Goal: Information Seeking & Learning: Find specific page/section

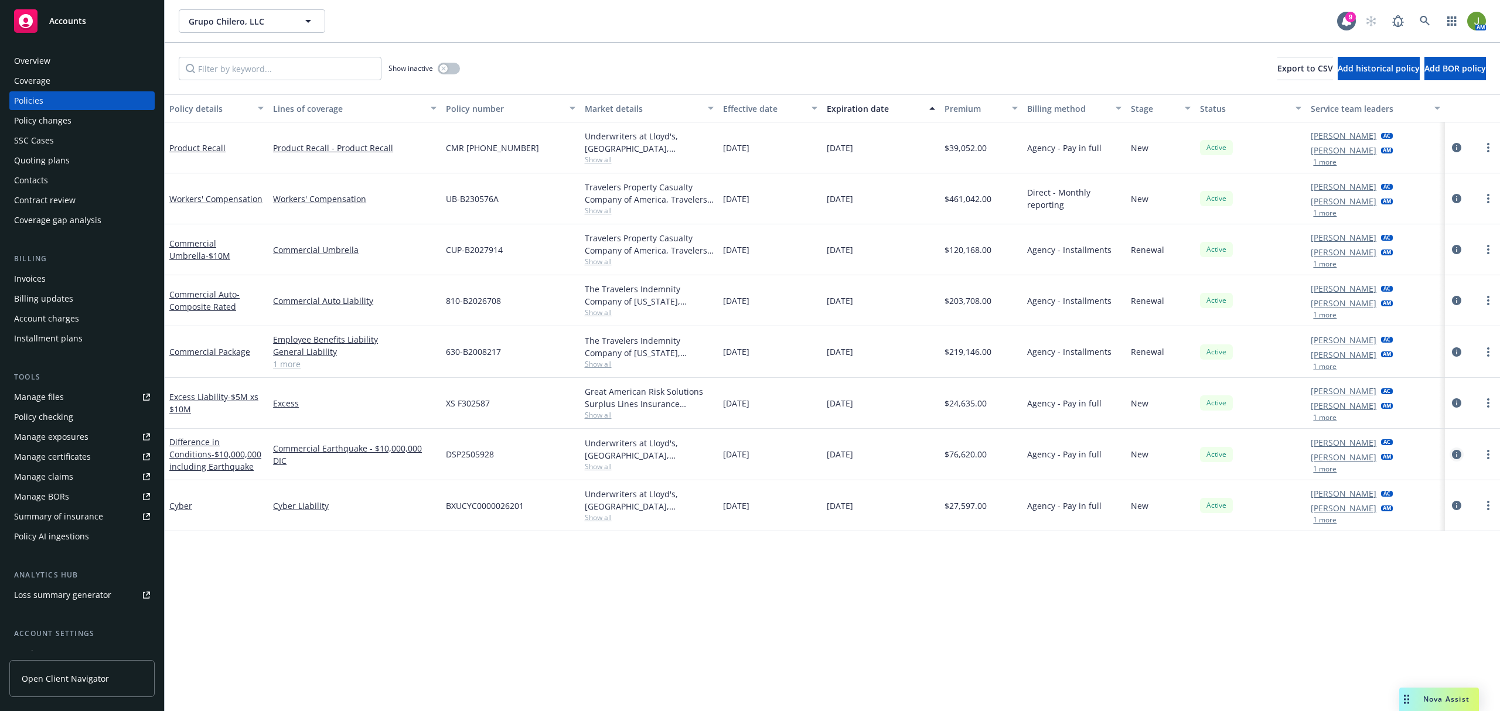
click at [1453, 455] on icon "circleInformation" at bounding box center [1456, 454] width 9 height 9
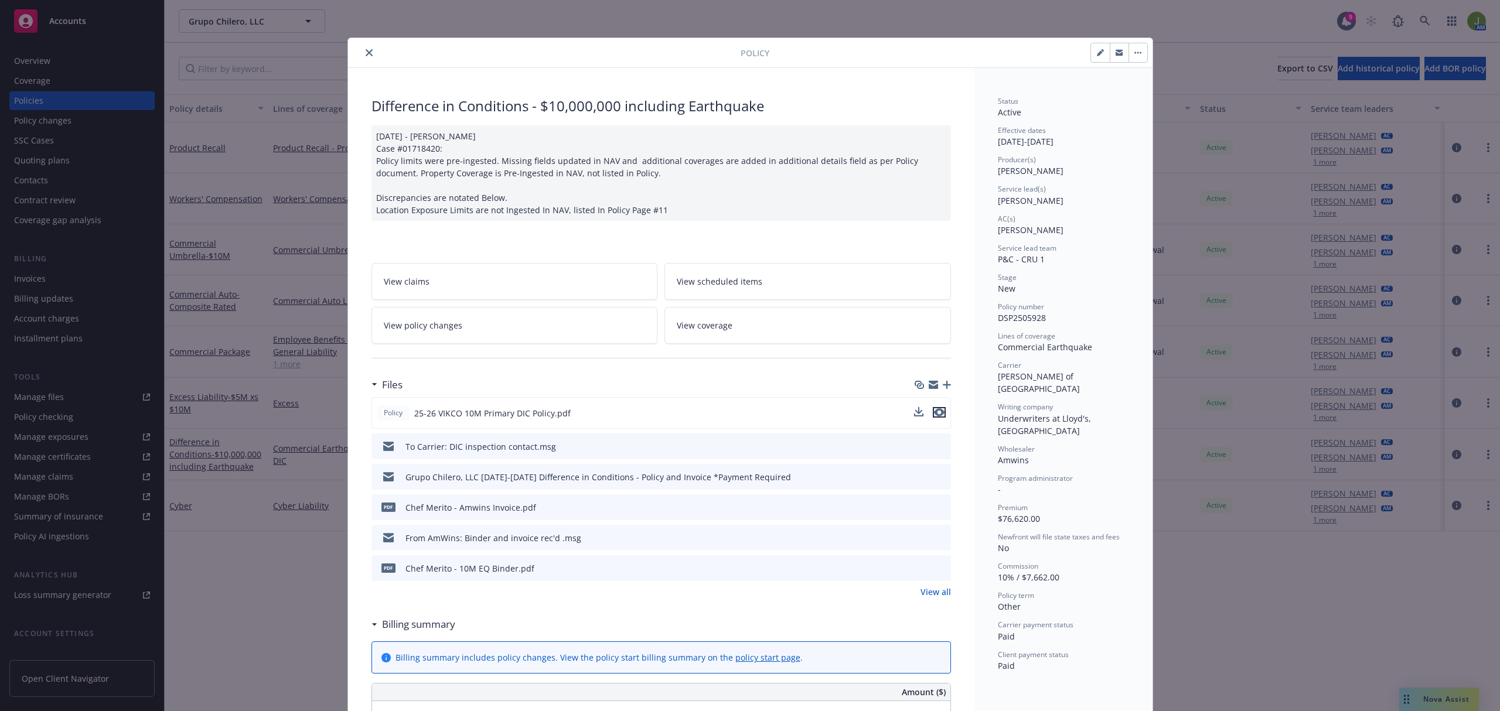
click at [935, 414] on icon "preview file" at bounding box center [939, 412] width 11 height 8
click at [354, 53] on div at bounding box center [547, 53] width 388 height 14
click at [366, 54] on icon "close" at bounding box center [369, 52] width 7 height 7
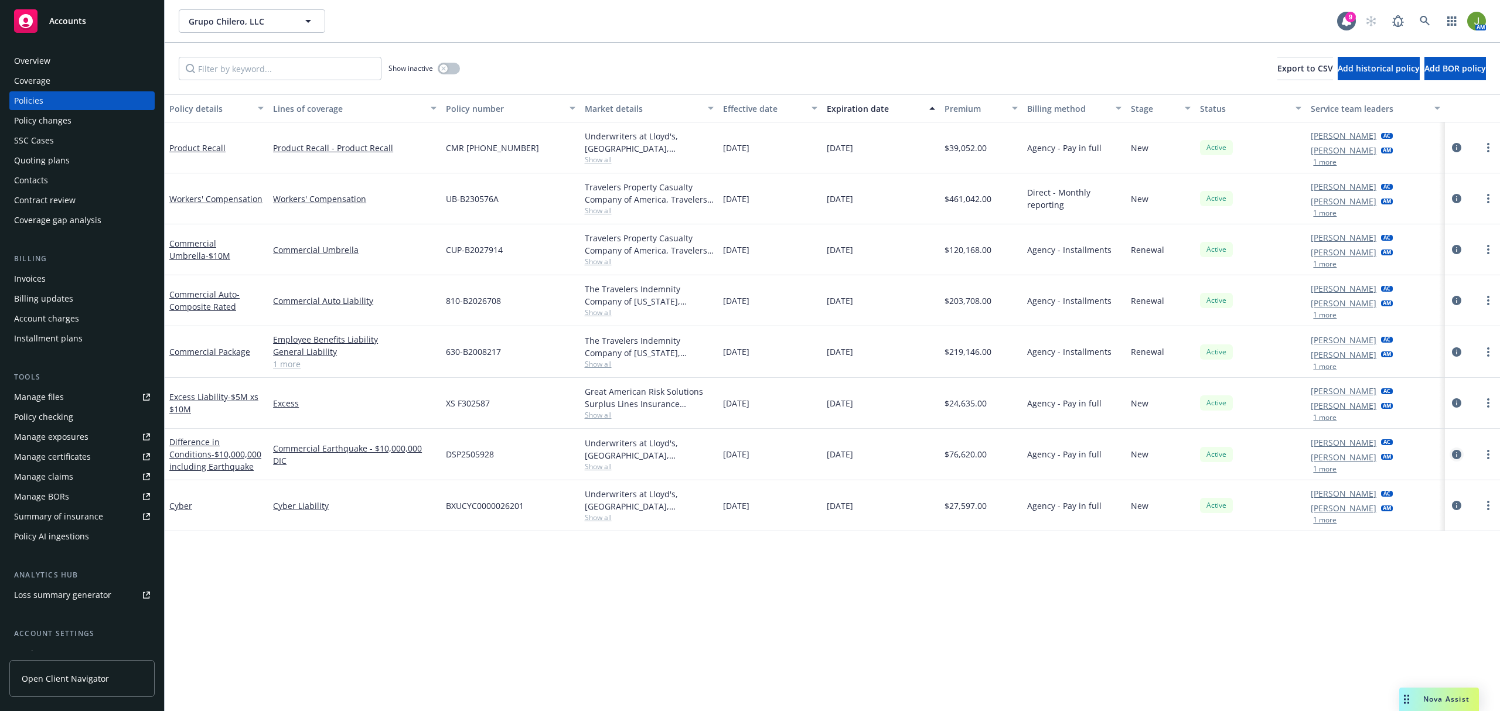
click at [1454, 453] on icon "circleInformation" at bounding box center [1456, 454] width 9 height 9
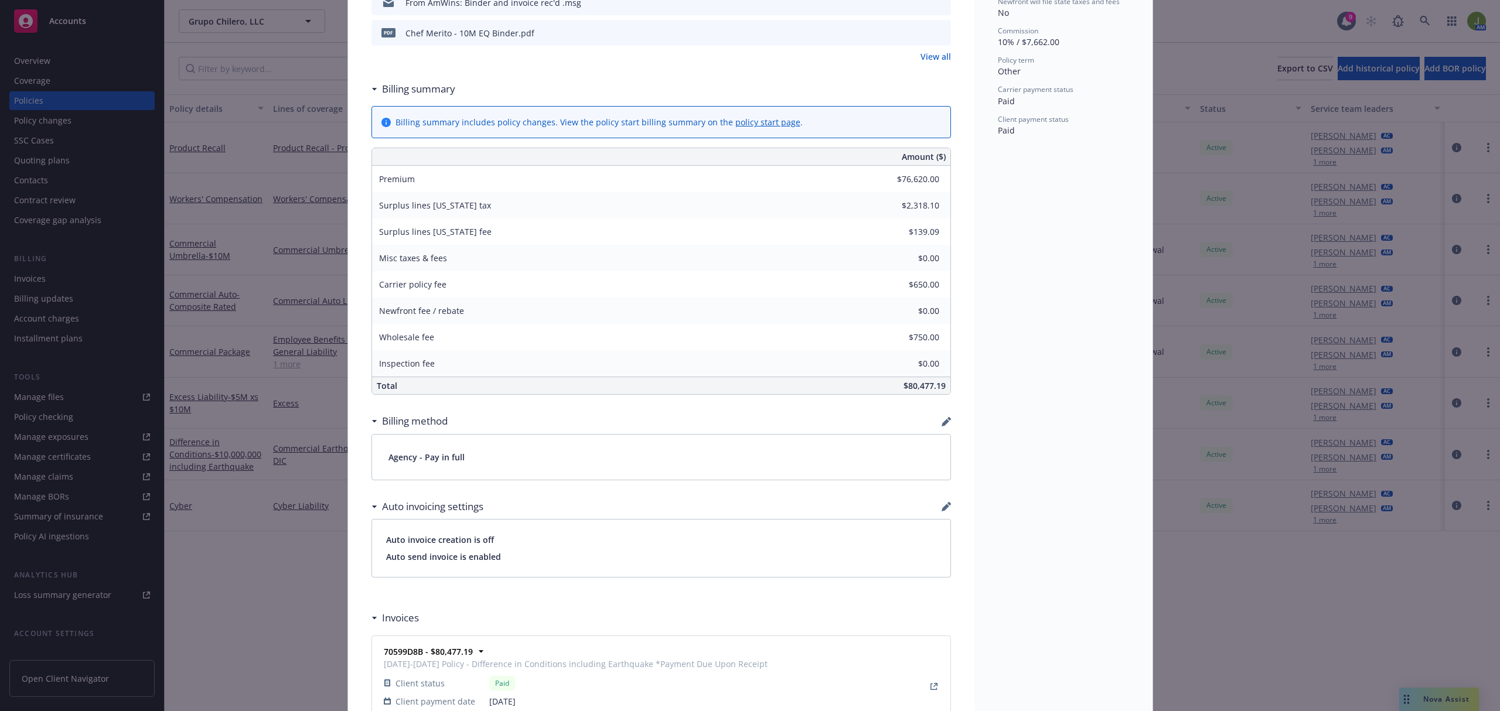
scroll to position [703, 0]
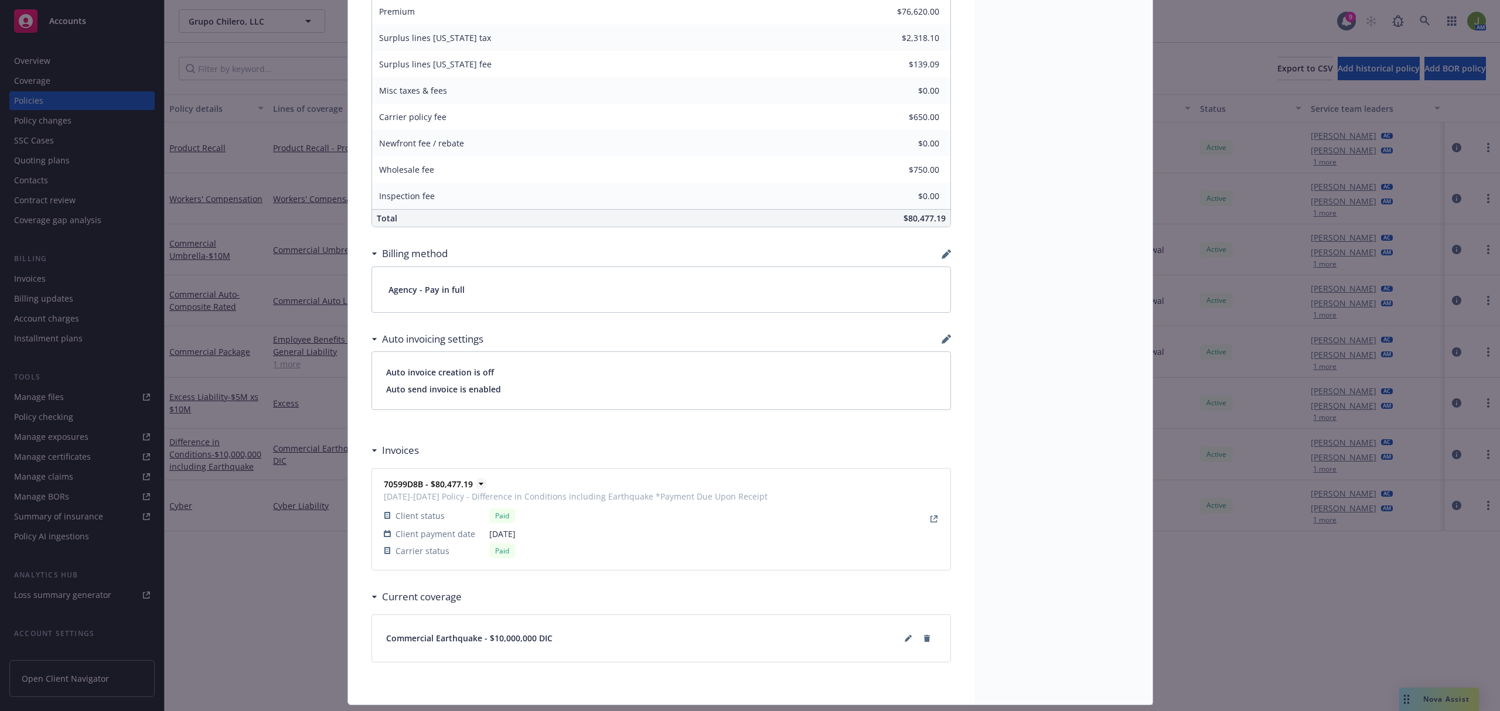
click at [475, 484] on icon at bounding box center [481, 484] width 12 height 12
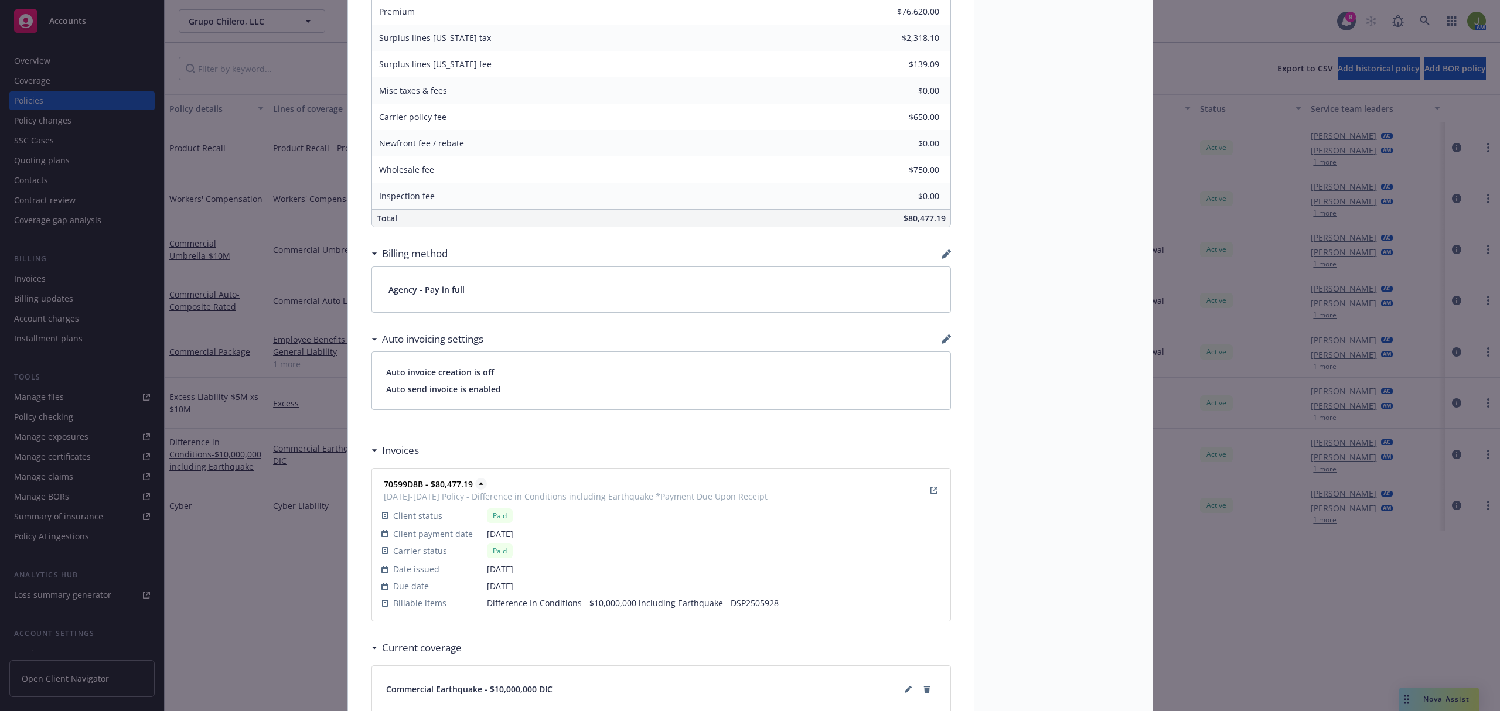
click at [475, 484] on icon at bounding box center [481, 484] width 12 height 12
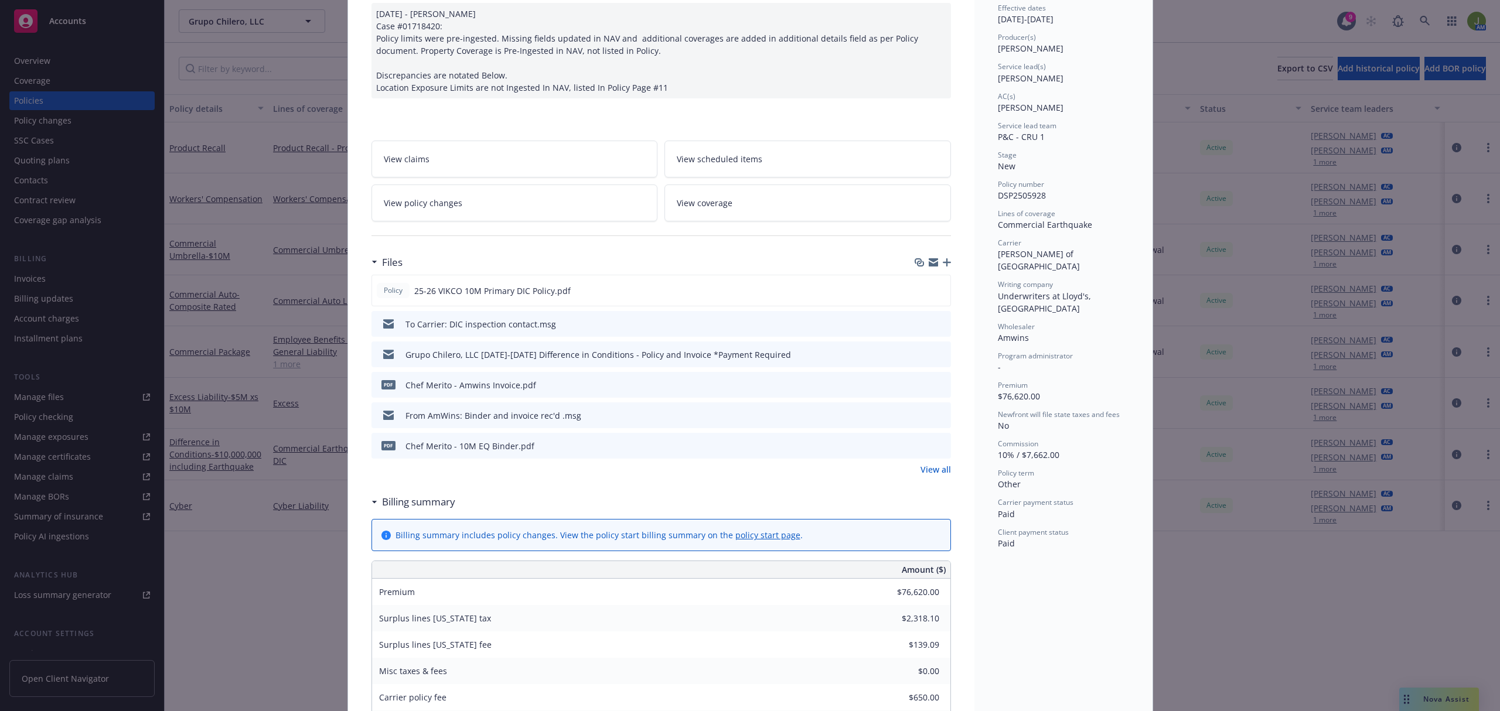
scroll to position [0, 0]
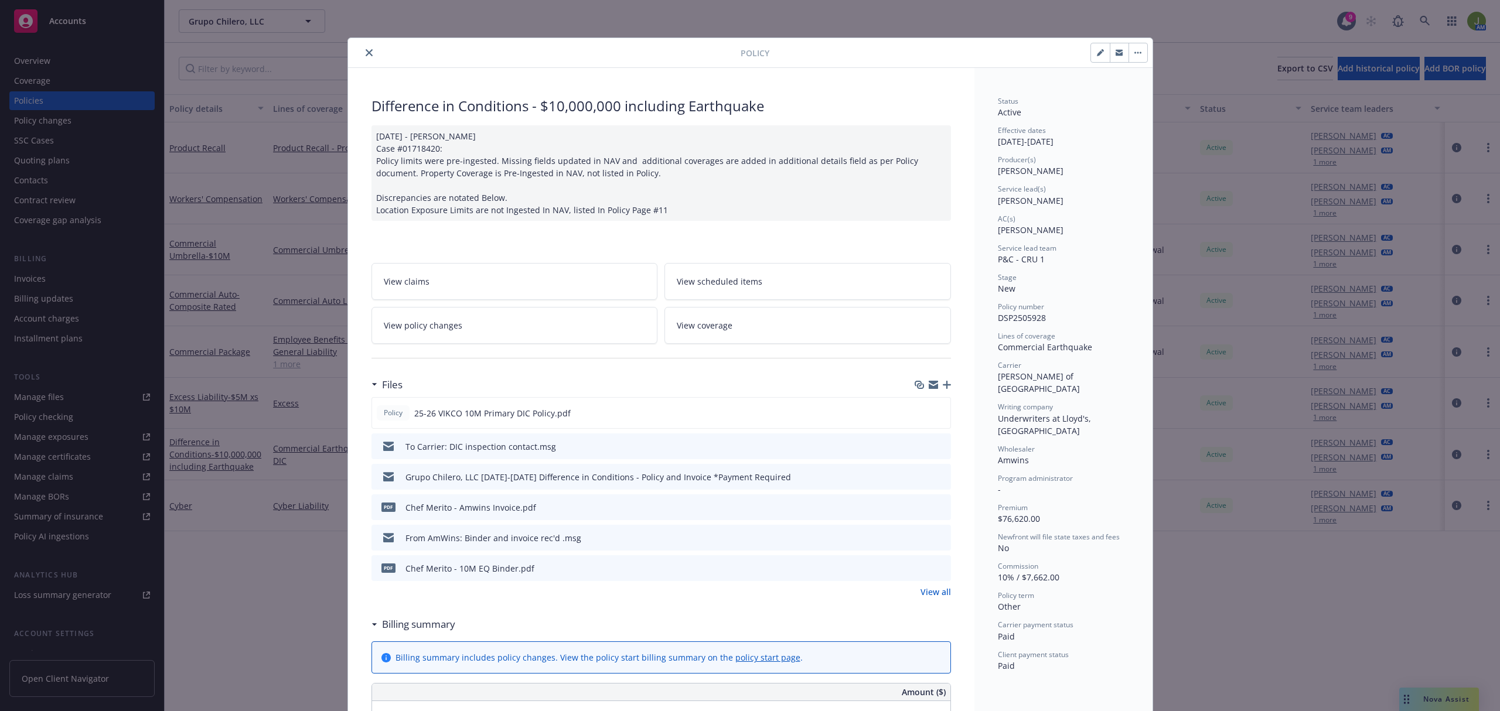
drag, startPoint x: 361, startPoint y: 50, endPoint x: 381, endPoint y: 56, distance: 20.4
click at [366, 50] on icon "close" at bounding box center [369, 52] width 7 height 7
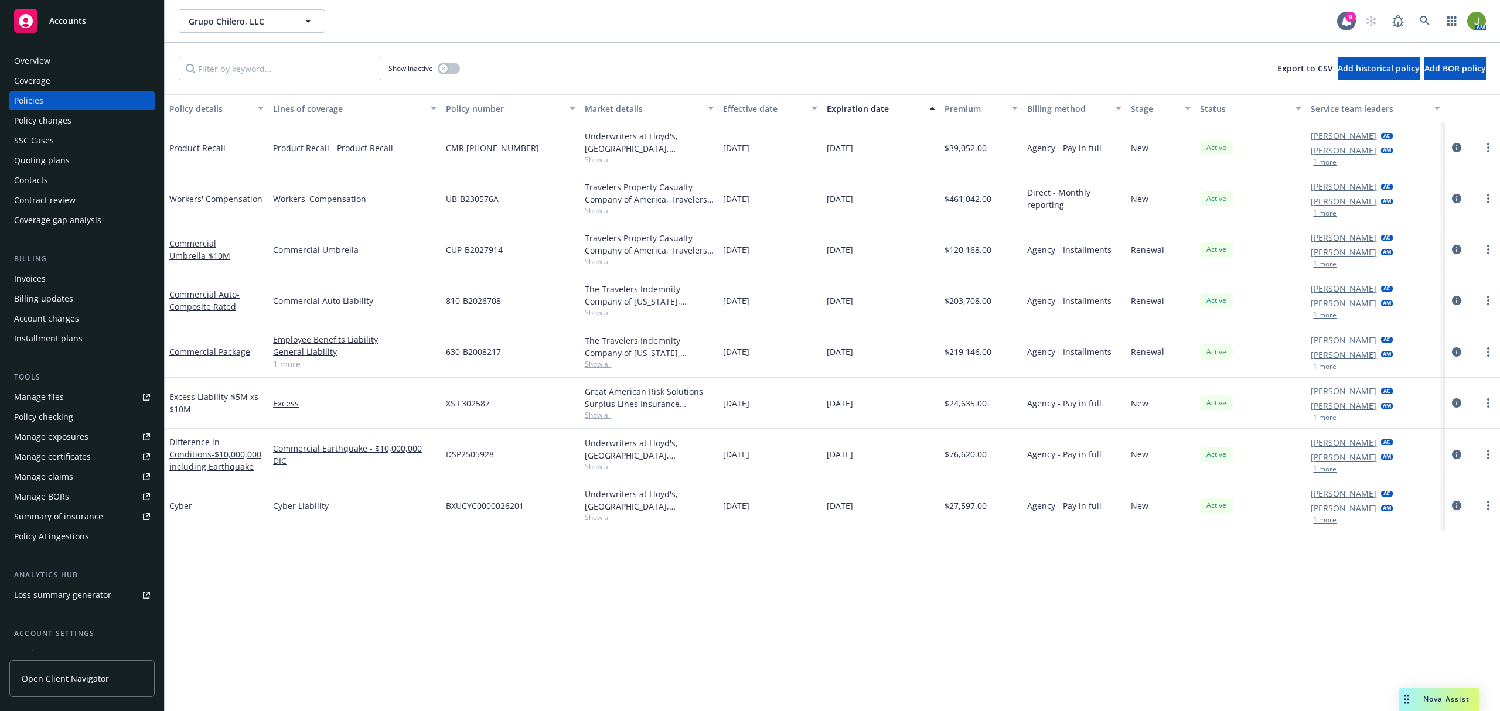
click at [1452, 507] on icon "circleInformation" at bounding box center [1456, 505] width 9 height 9
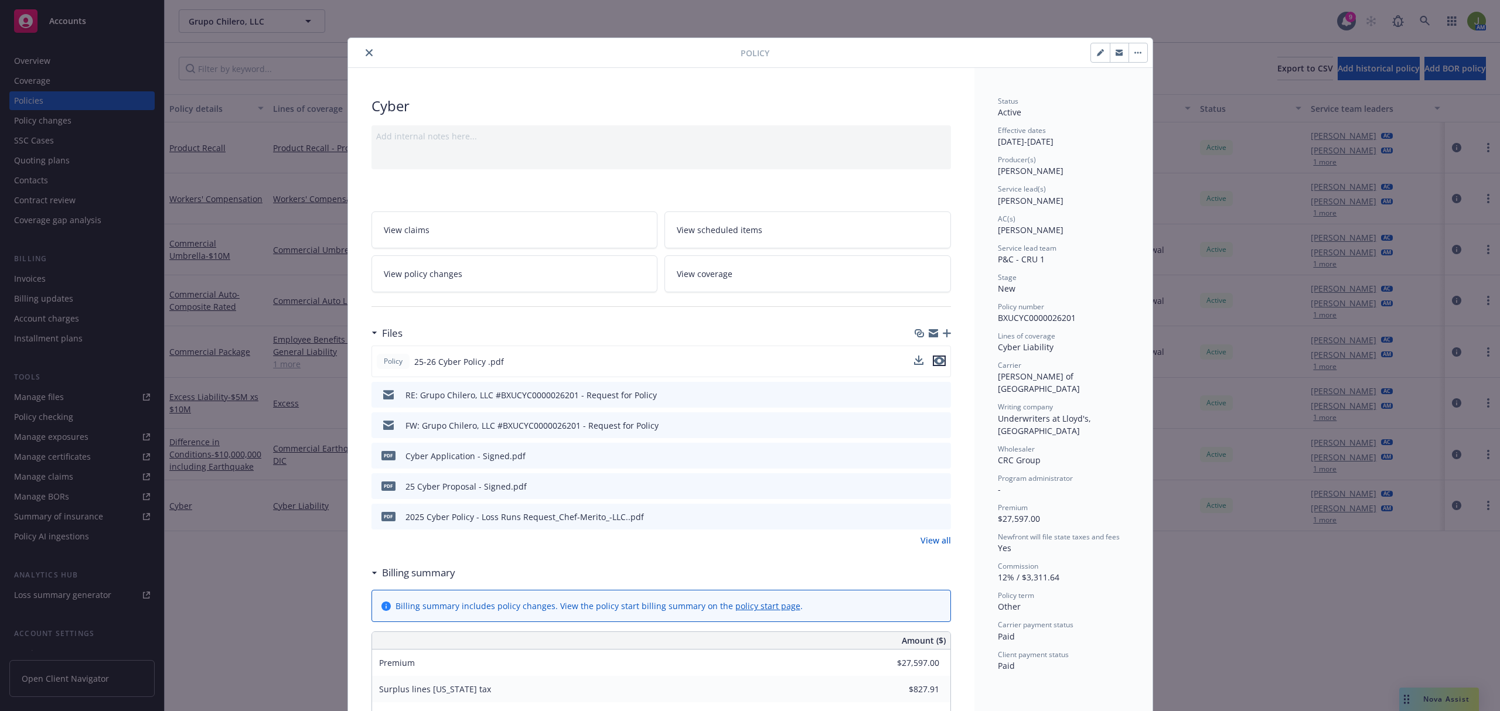
click at [934, 362] on icon "preview file" at bounding box center [939, 361] width 11 height 8
